Goal: Task Accomplishment & Management: Manage account settings

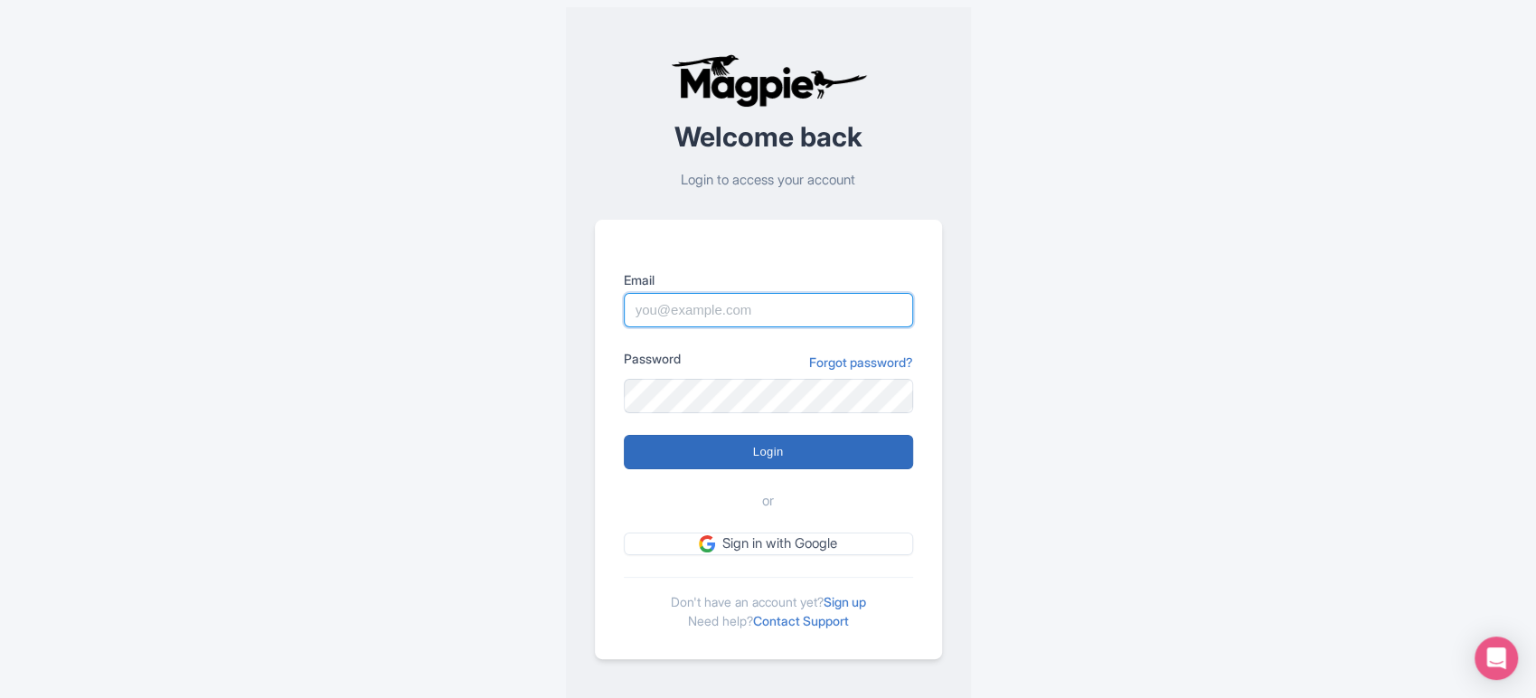
type input "[PERSON_NAME][EMAIL_ADDRESS][DOMAIN_NAME]"
click at [673, 446] on input "Login" at bounding box center [768, 452] width 289 height 34
type input "Logging in..."
